Goal: Check status: Check status

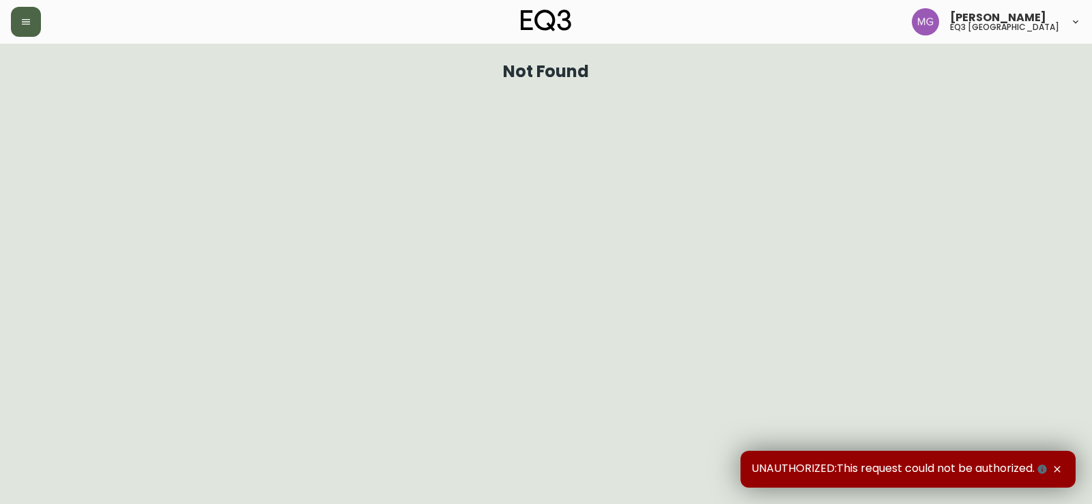
click at [34, 30] on button "button" at bounding box center [26, 22] width 30 height 30
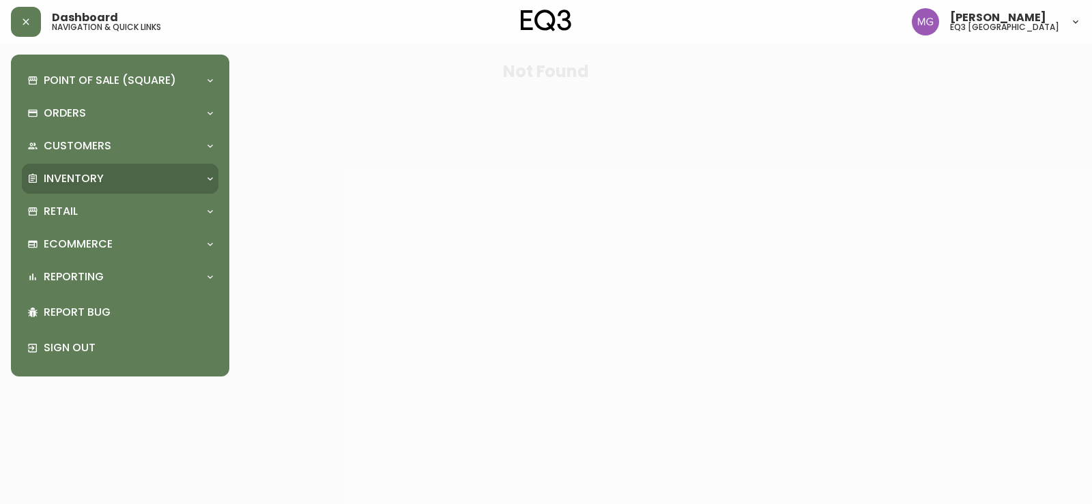
click at [96, 176] on p "Inventory" at bounding box center [74, 178] width 60 height 15
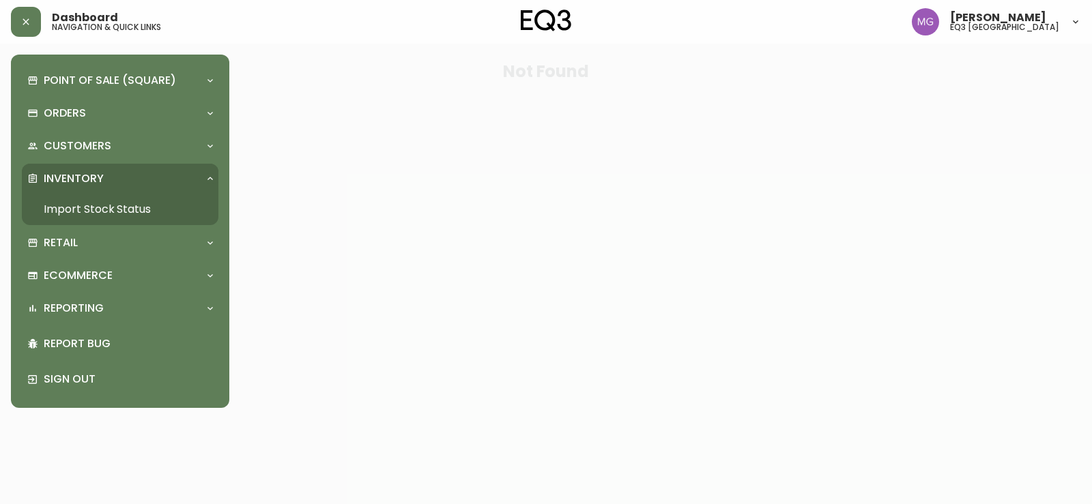
click at [102, 209] on link "Import Stock Status" at bounding box center [120, 209] width 197 height 31
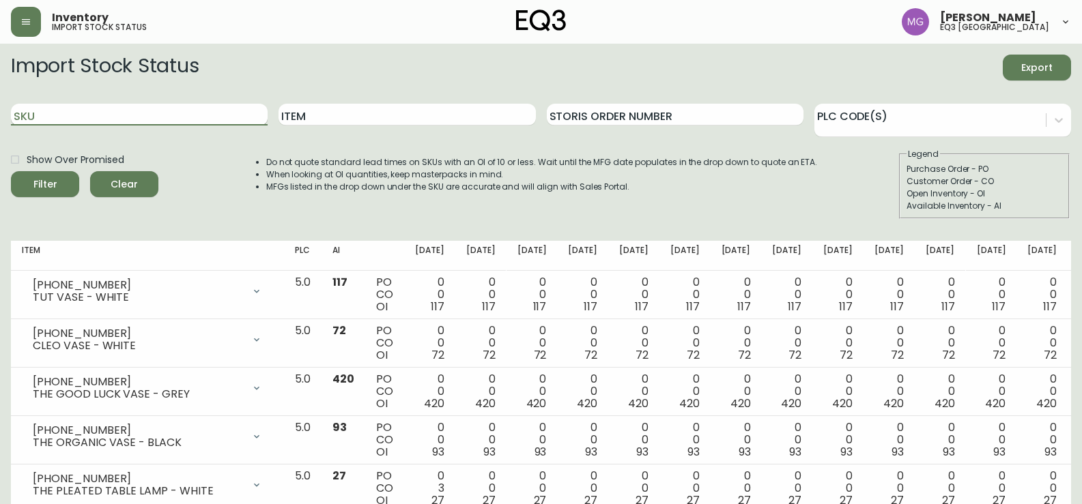
click at [161, 121] on input "SKU" at bounding box center [139, 115] width 257 height 22
paste input "7170-432-13"
type input "7170-432-13"
click at [11, 171] on button "Filter" at bounding box center [45, 184] width 68 height 26
